Goal: Transaction & Acquisition: Subscribe to service/newsletter

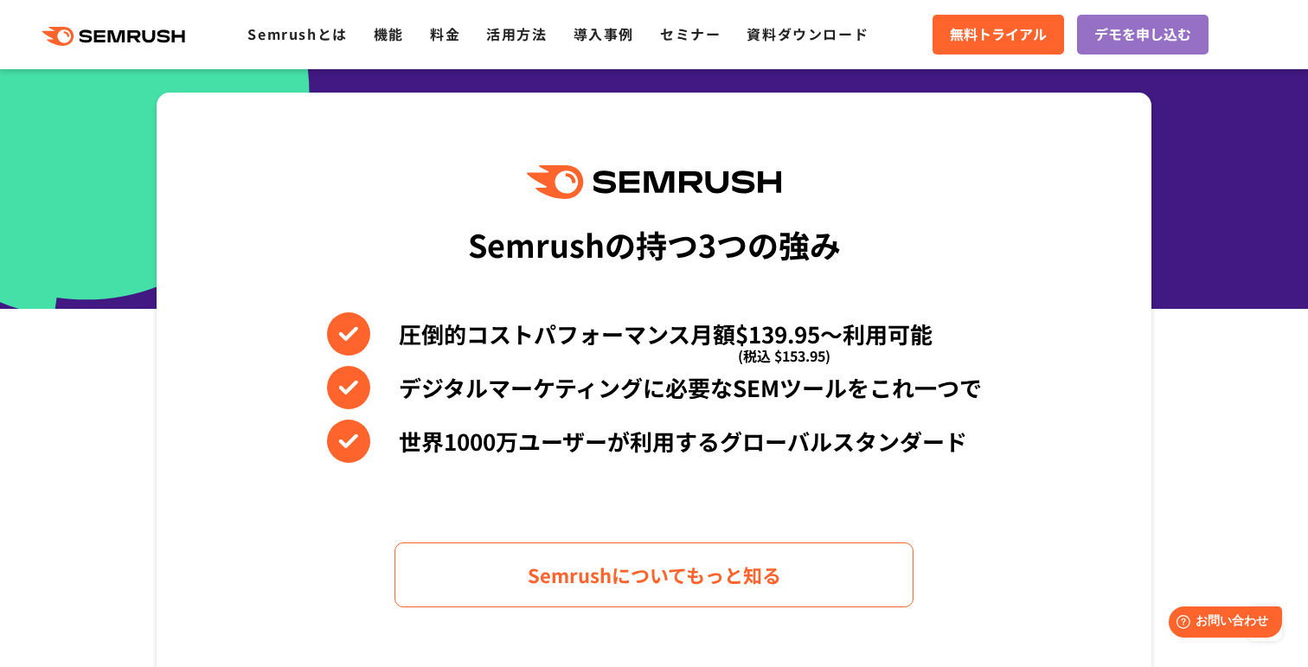
scroll to position [209, 0]
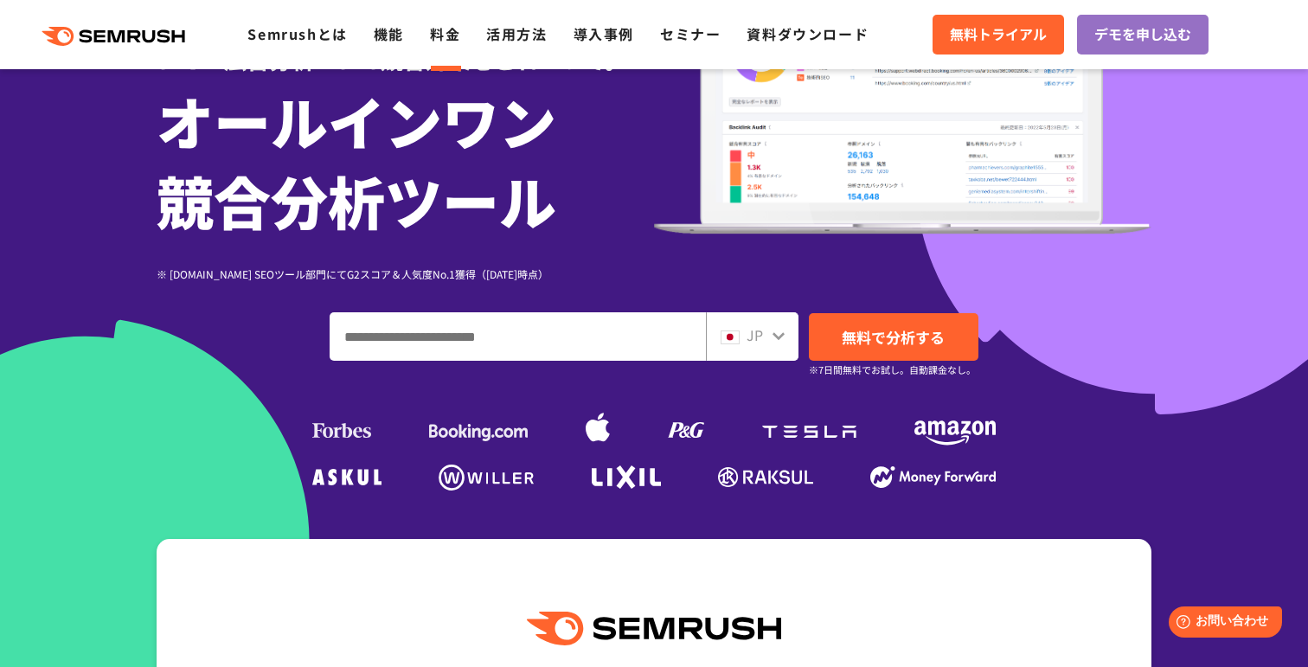
click at [450, 42] on link "料金" at bounding box center [445, 33] width 30 height 21
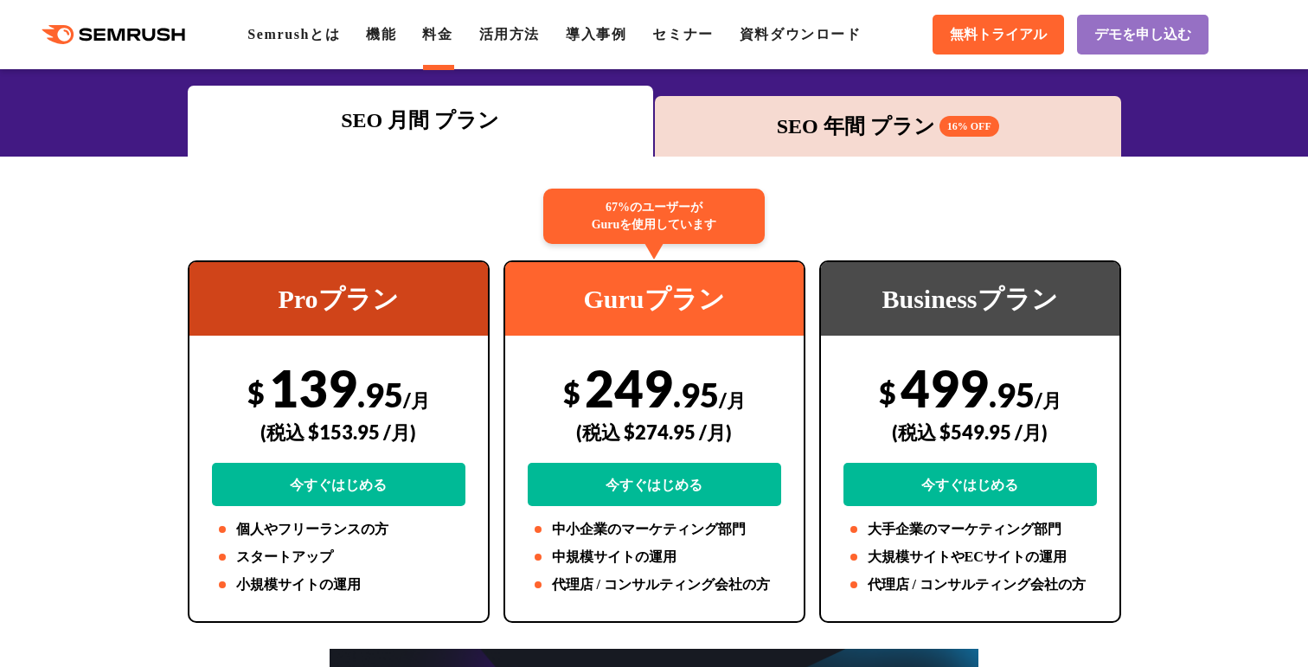
scroll to position [234, 0]
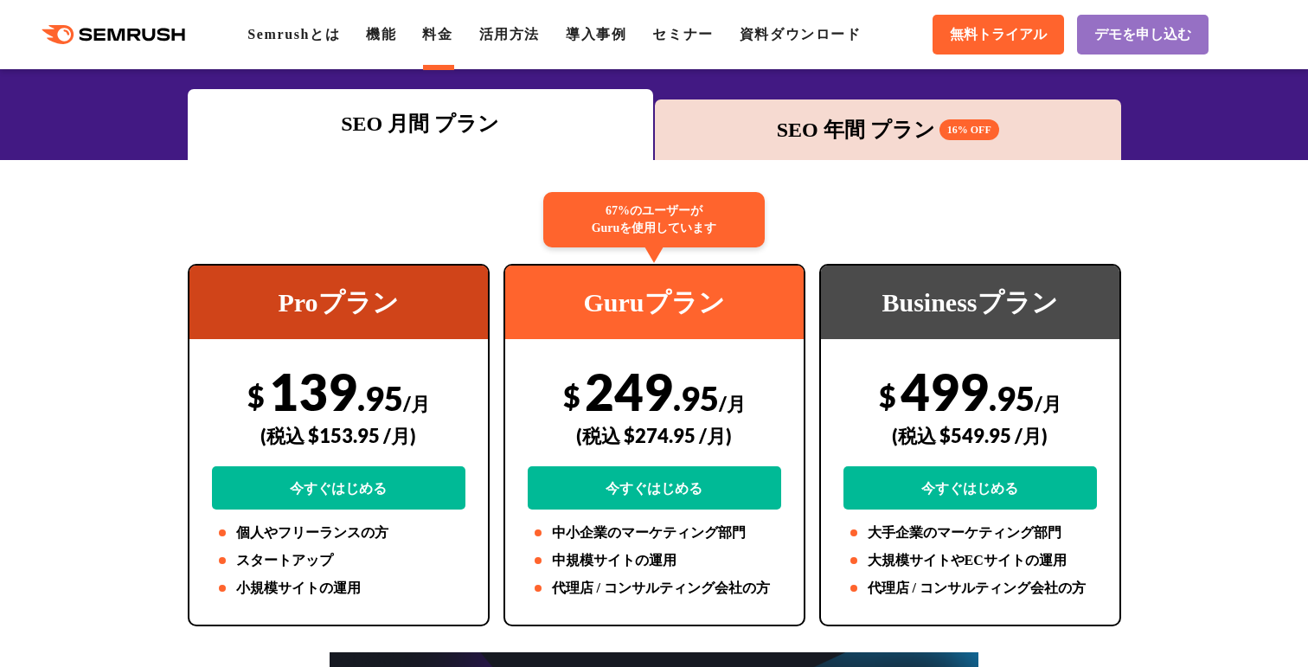
click at [873, 137] on div "SEO 年間 プラン 16% OFF" at bounding box center [888, 129] width 449 height 31
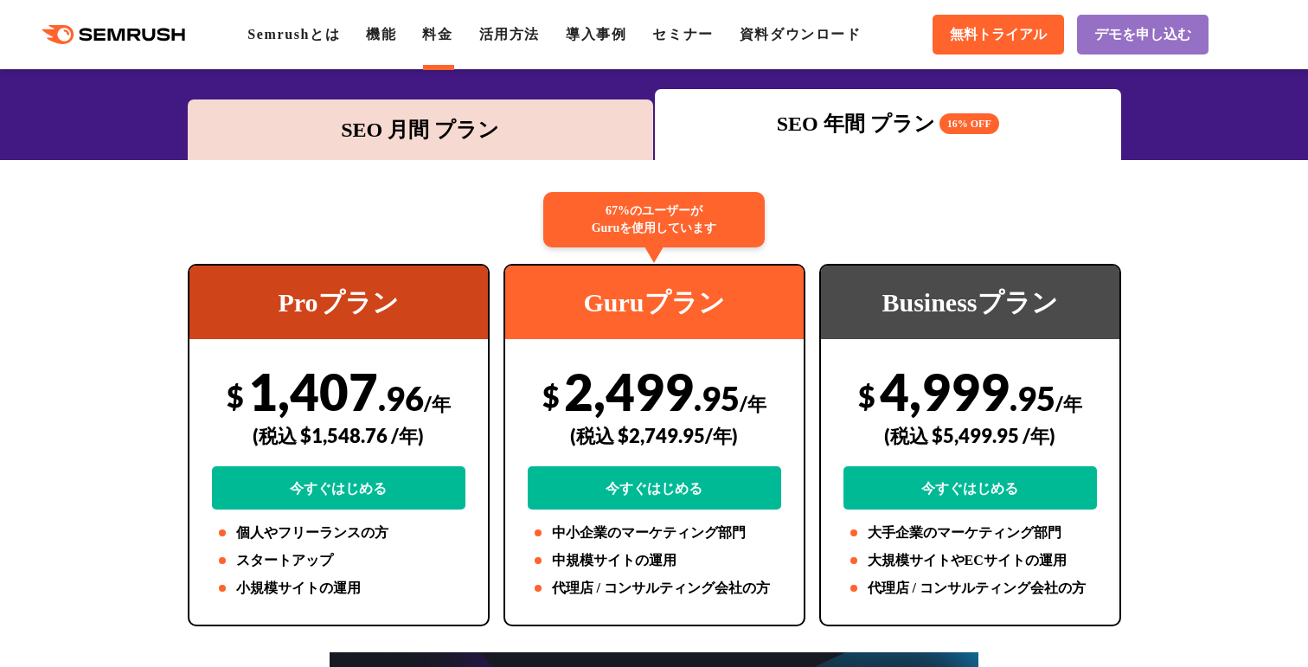
click at [480, 131] on div "SEO 月間 プラン" at bounding box center [420, 129] width 449 height 31
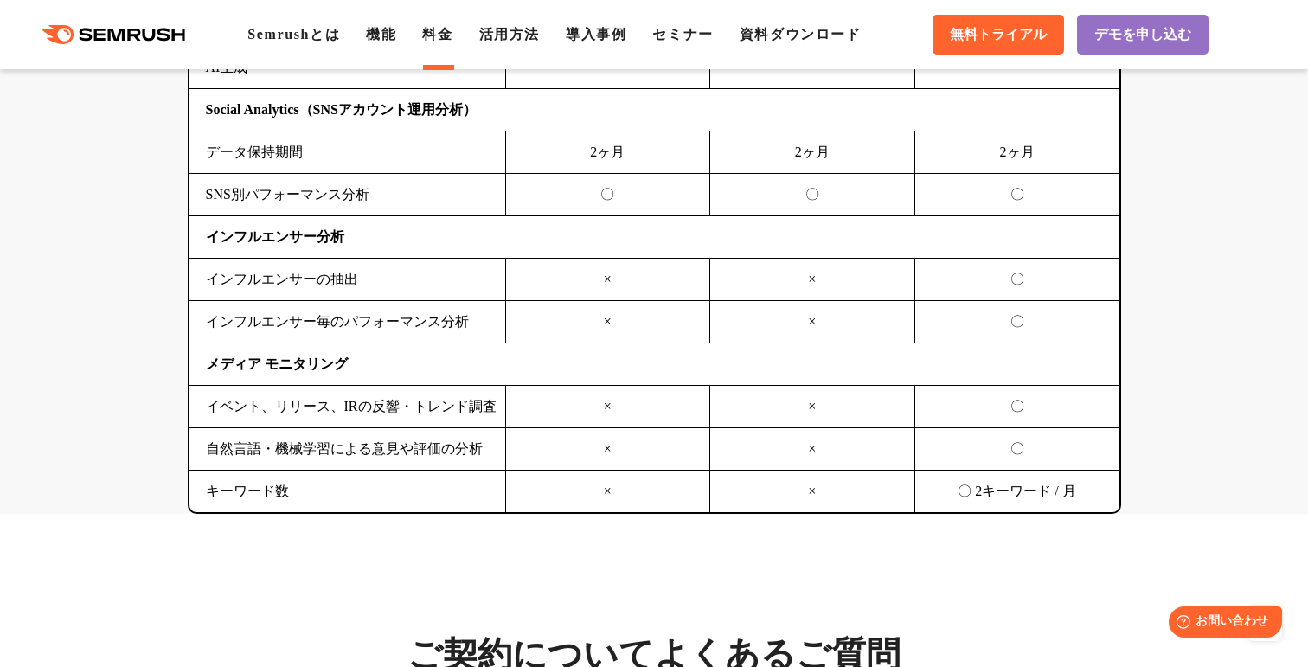
scroll to position [4454, 0]
